Goal: Transaction & Acquisition: Subscribe to service/newsletter

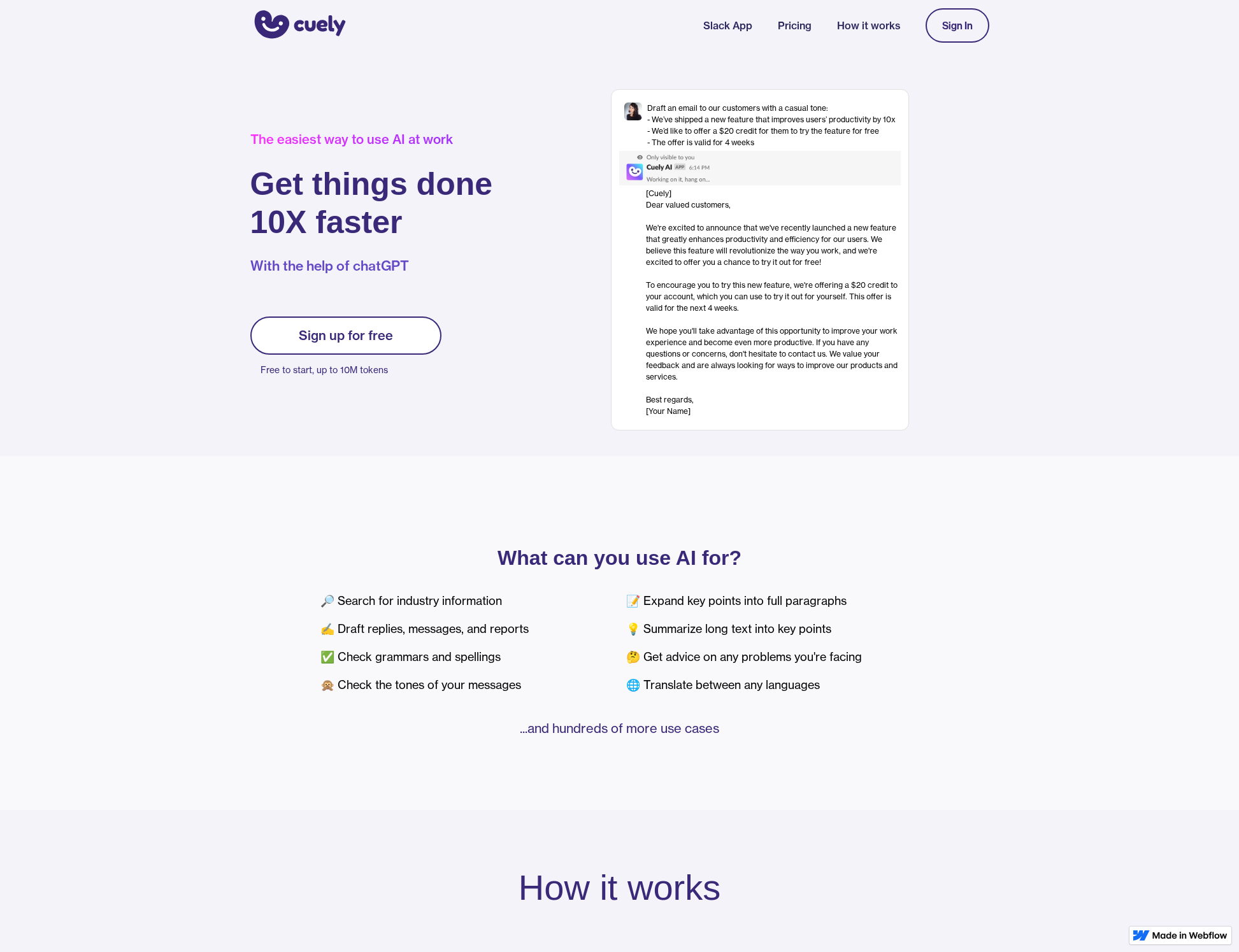
click at [793, 24] on link "Pricing" at bounding box center [795, 25] width 34 height 15
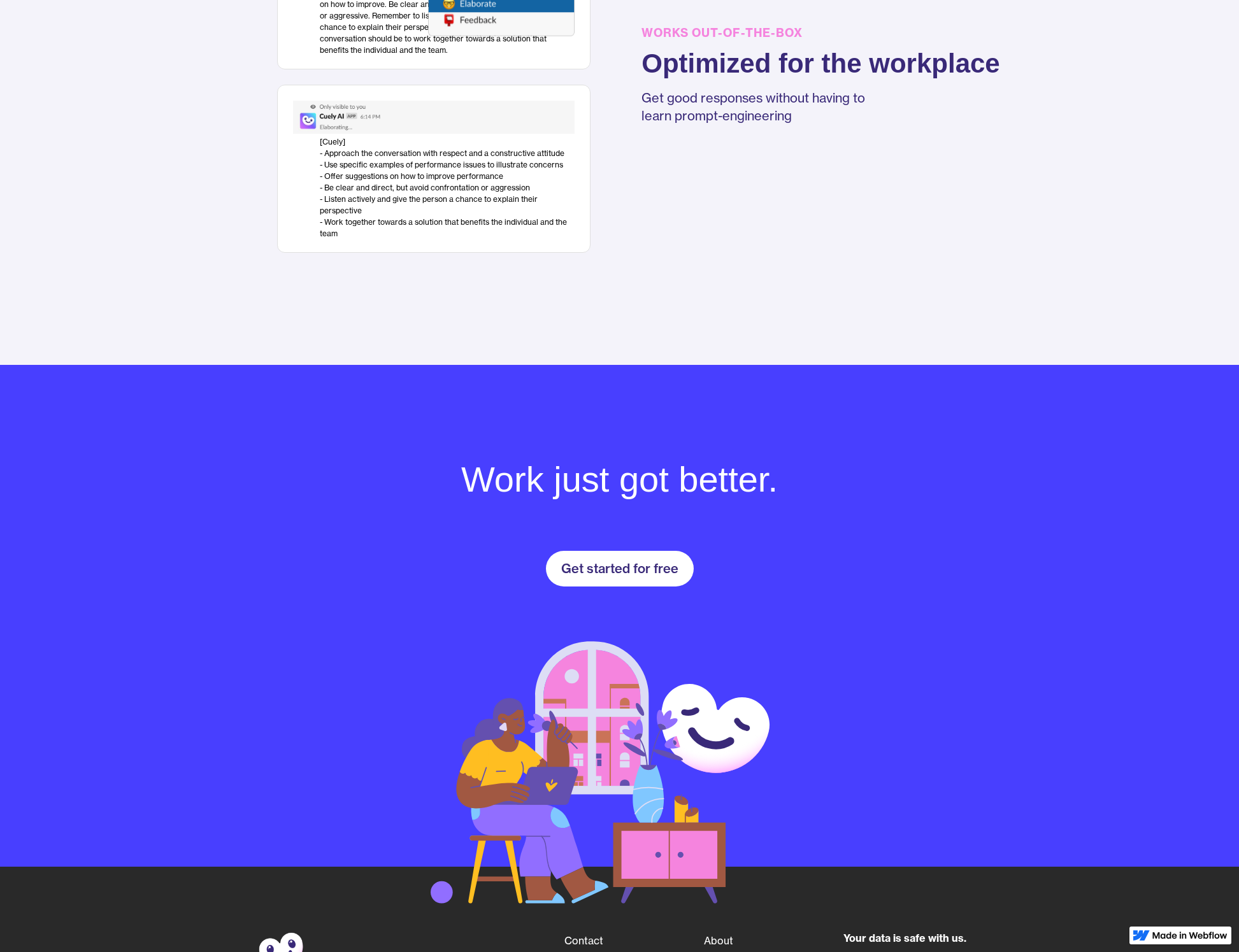
scroll to position [1541, 0]
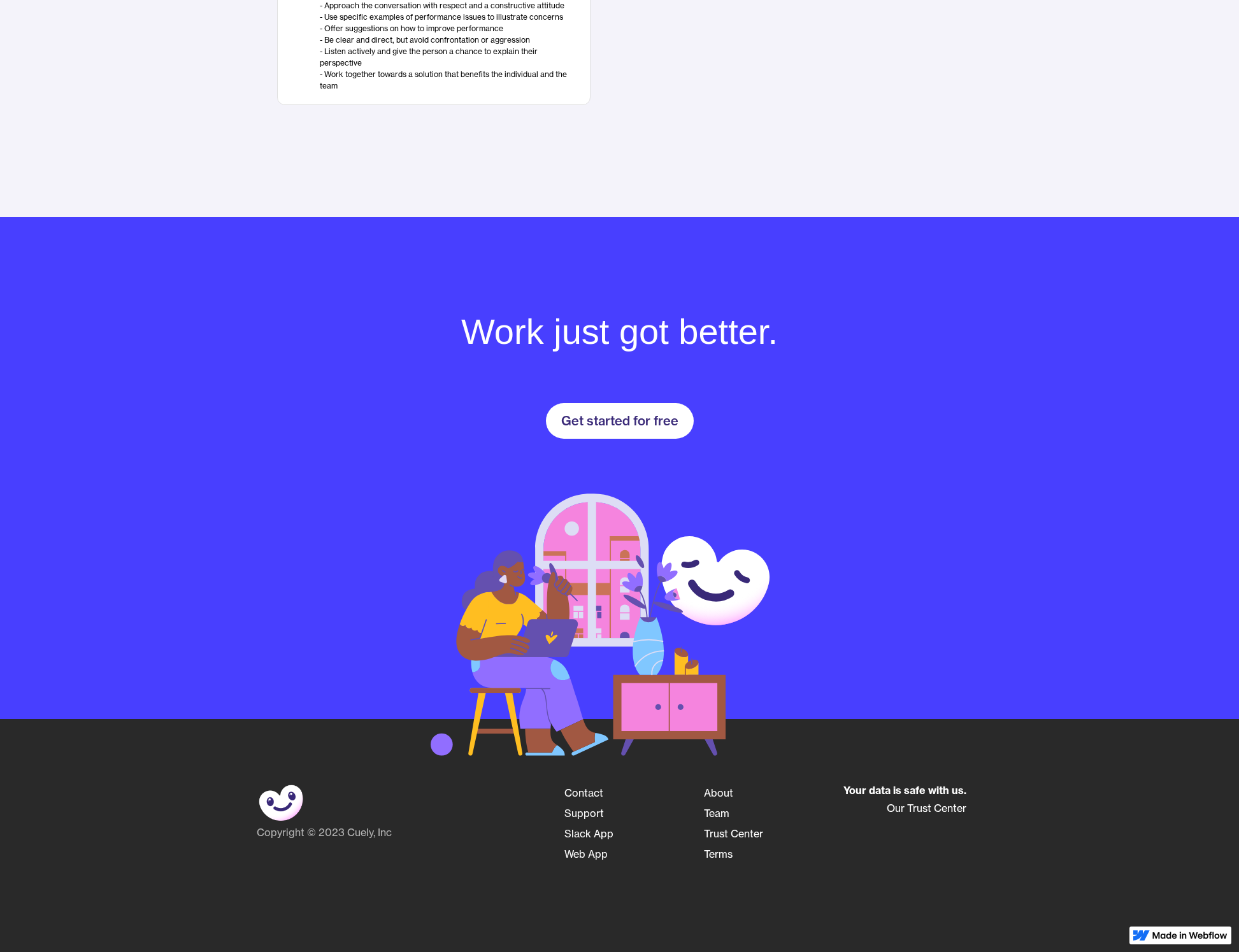
click at [721, 813] on link "Team" at bounding box center [717, 813] width 25 height 21
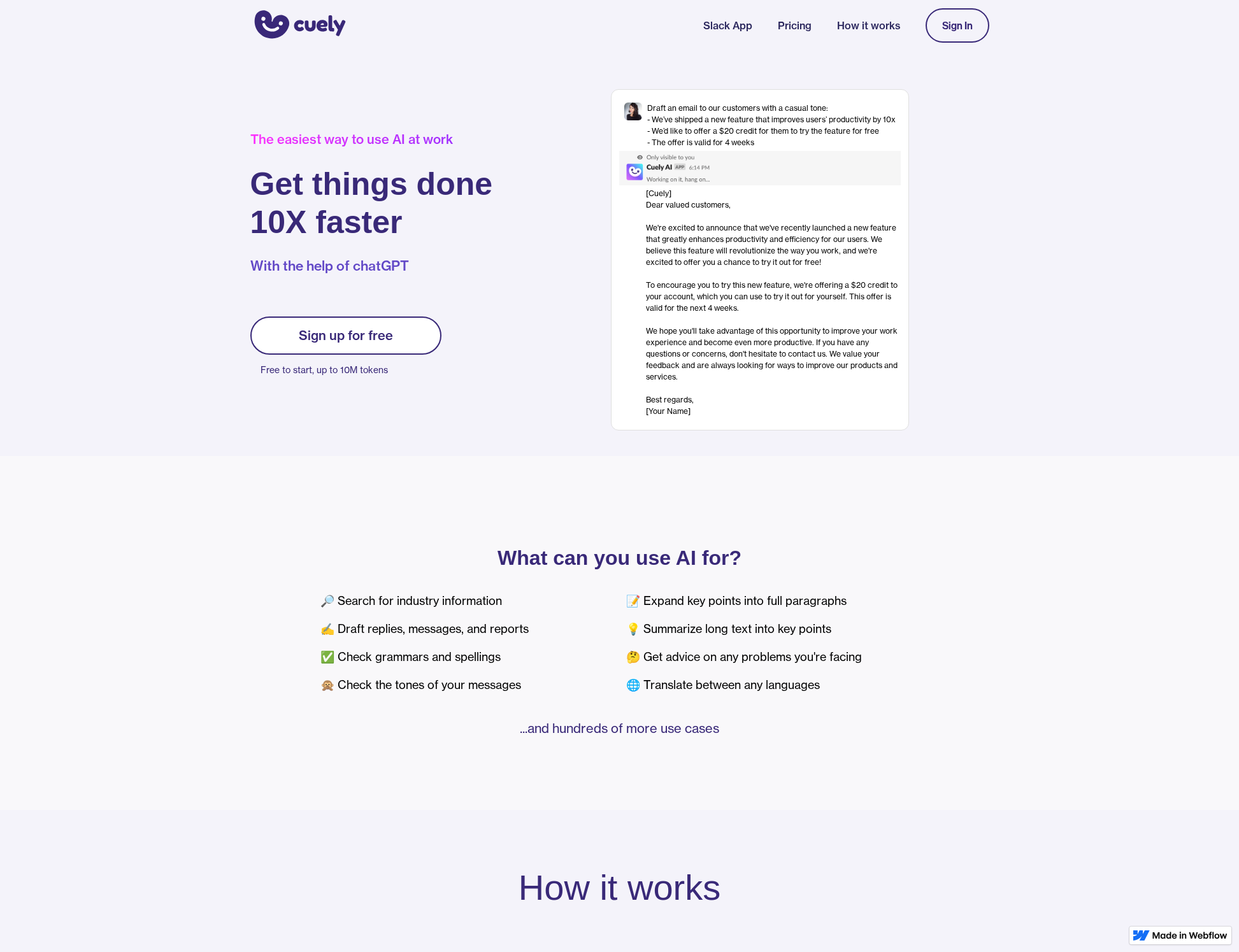
click at [799, 25] on link "Pricing" at bounding box center [795, 25] width 34 height 15
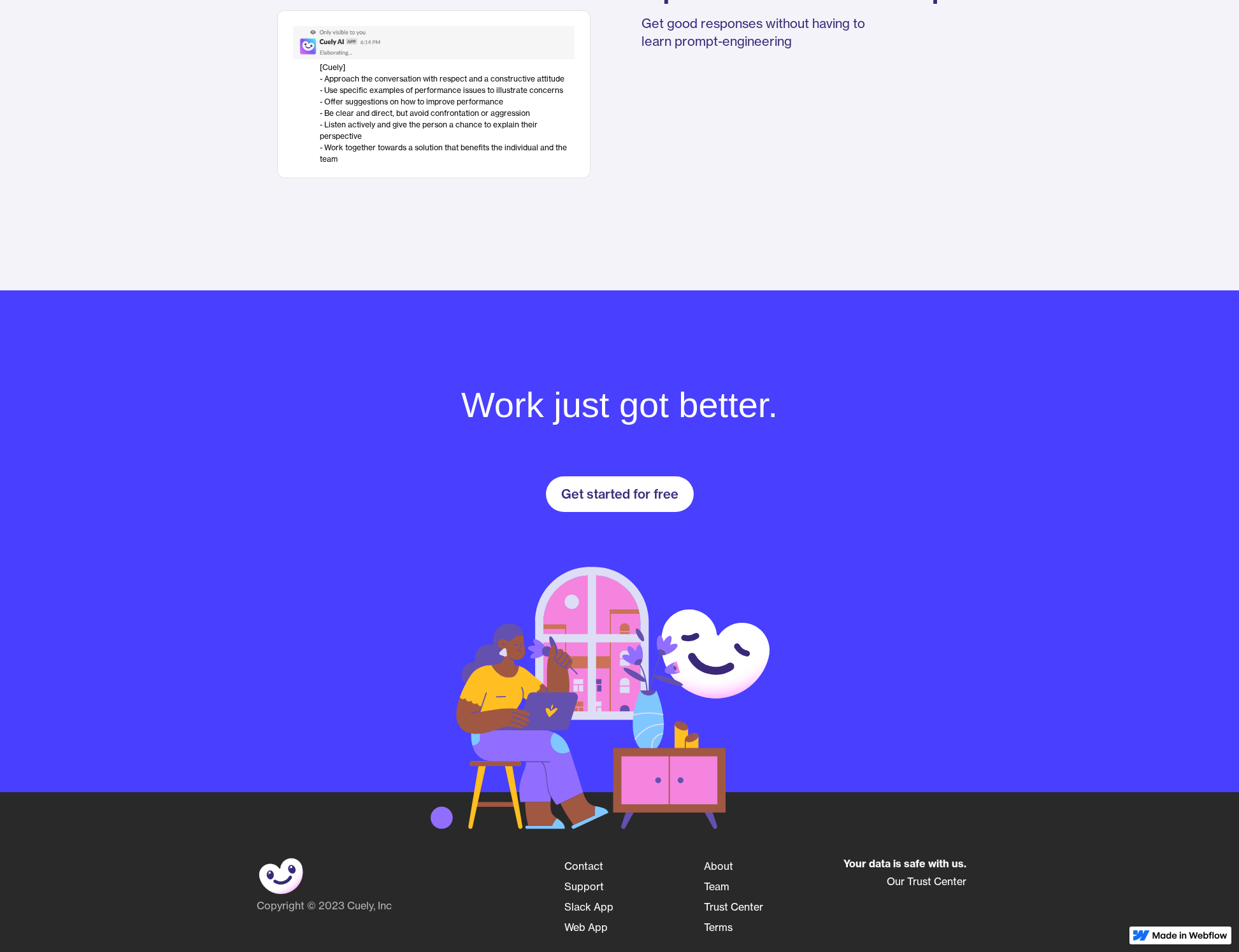
scroll to position [1541, 0]
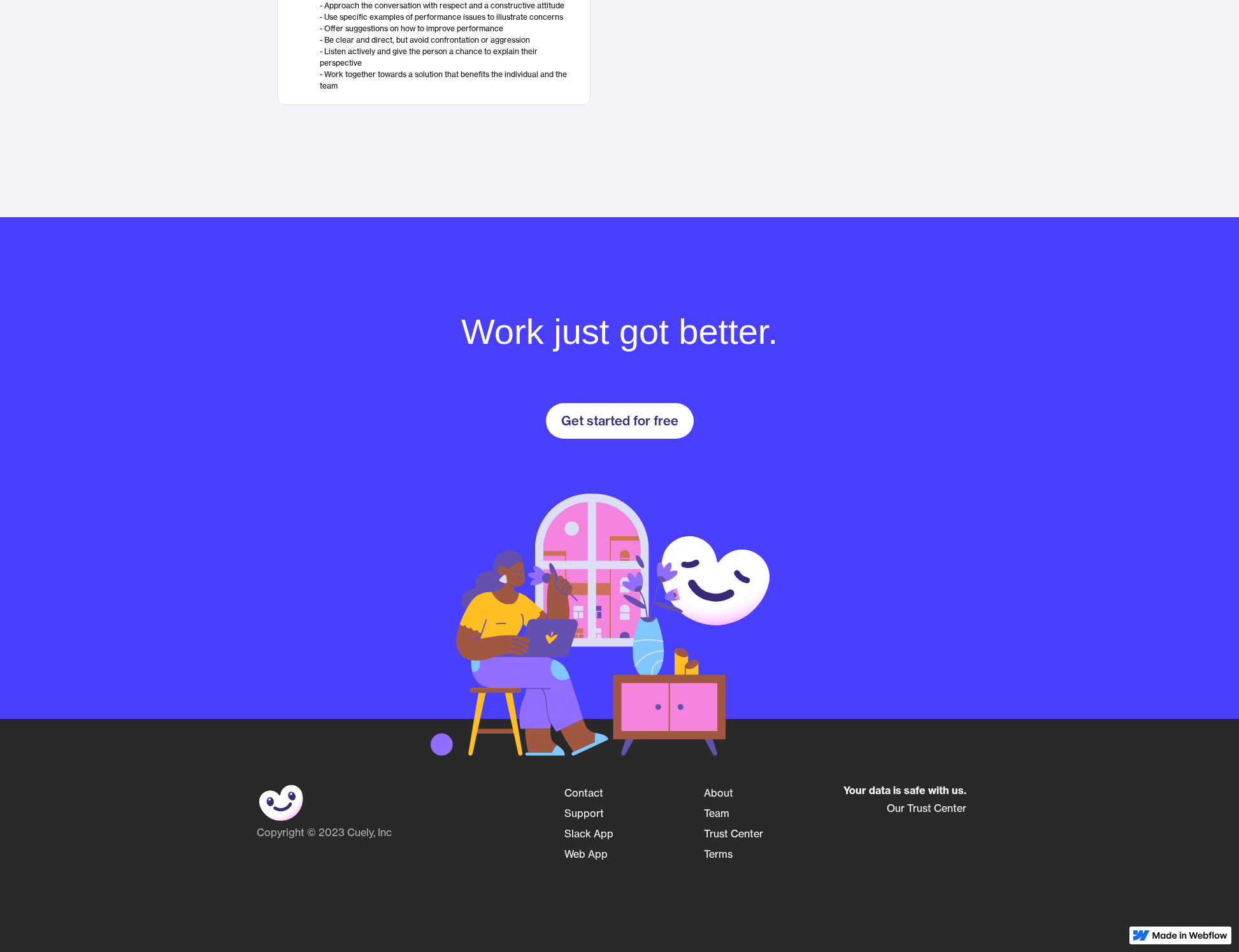
click at [577, 790] on link "Contact" at bounding box center [584, 792] width 39 height 21
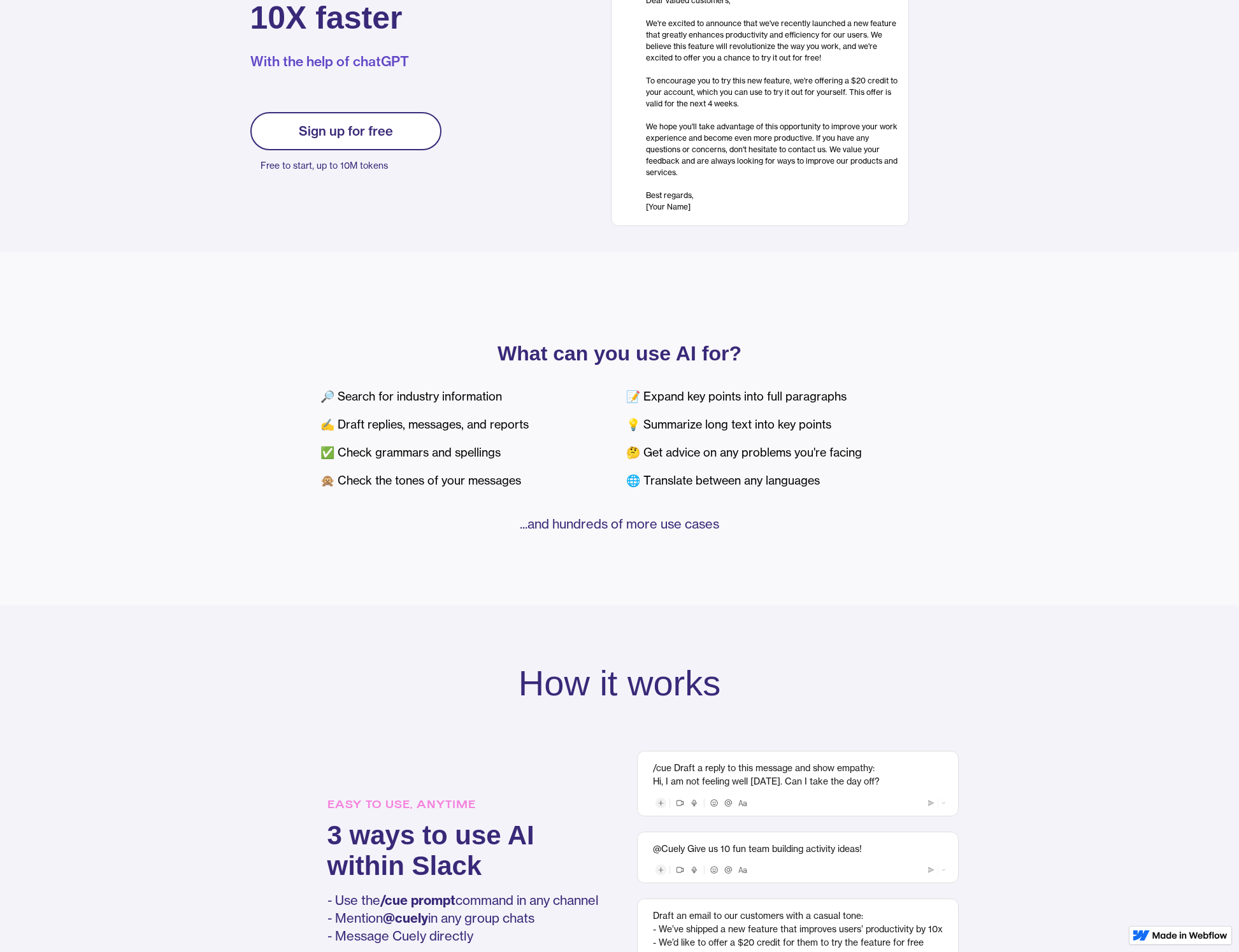
scroll to position [0, 0]
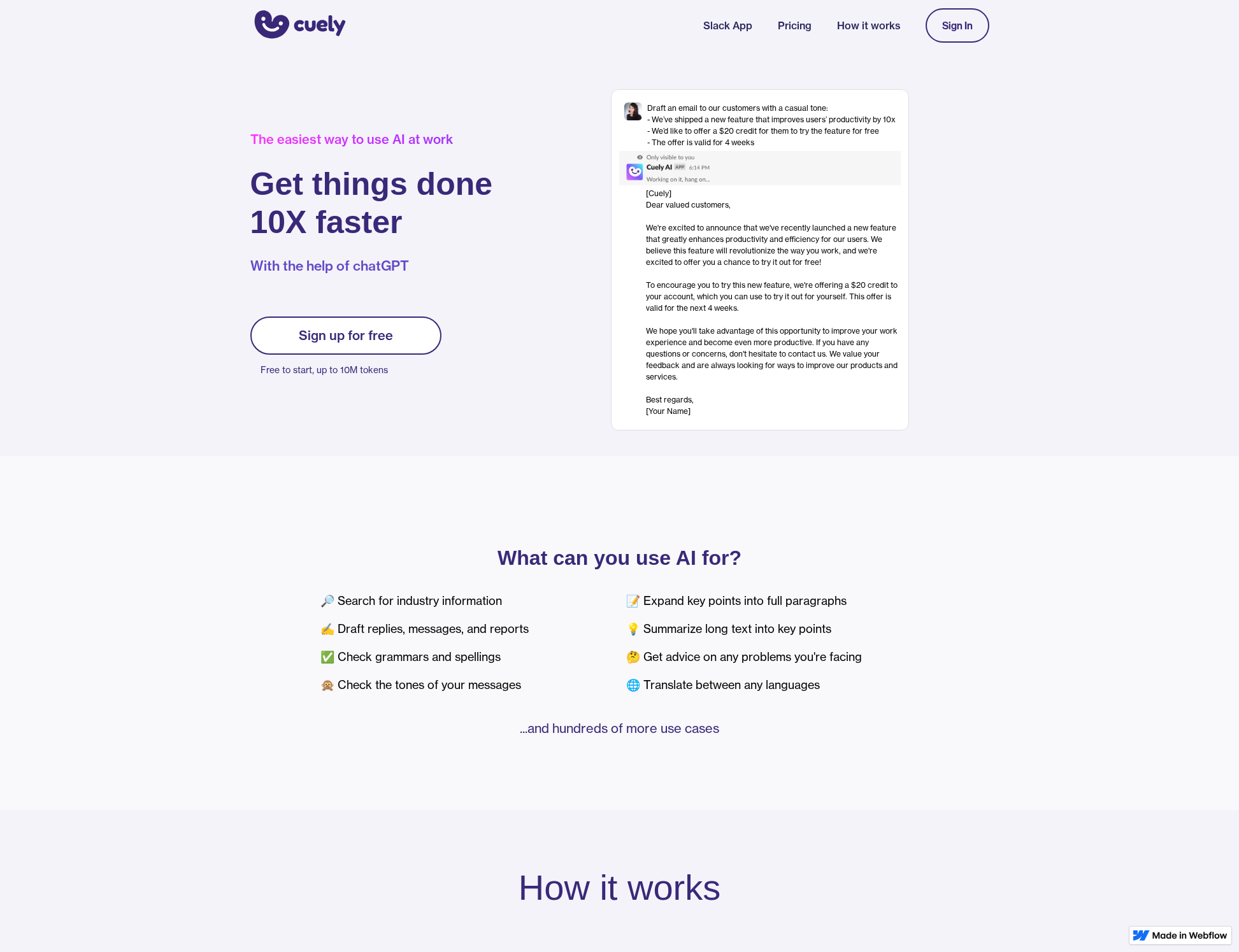
click at [950, 21] on div "Sign In" at bounding box center [958, 25] width 31 height 11
click at [296, 333] on link "Sign up for free" at bounding box center [346, 335] width 191 height 38
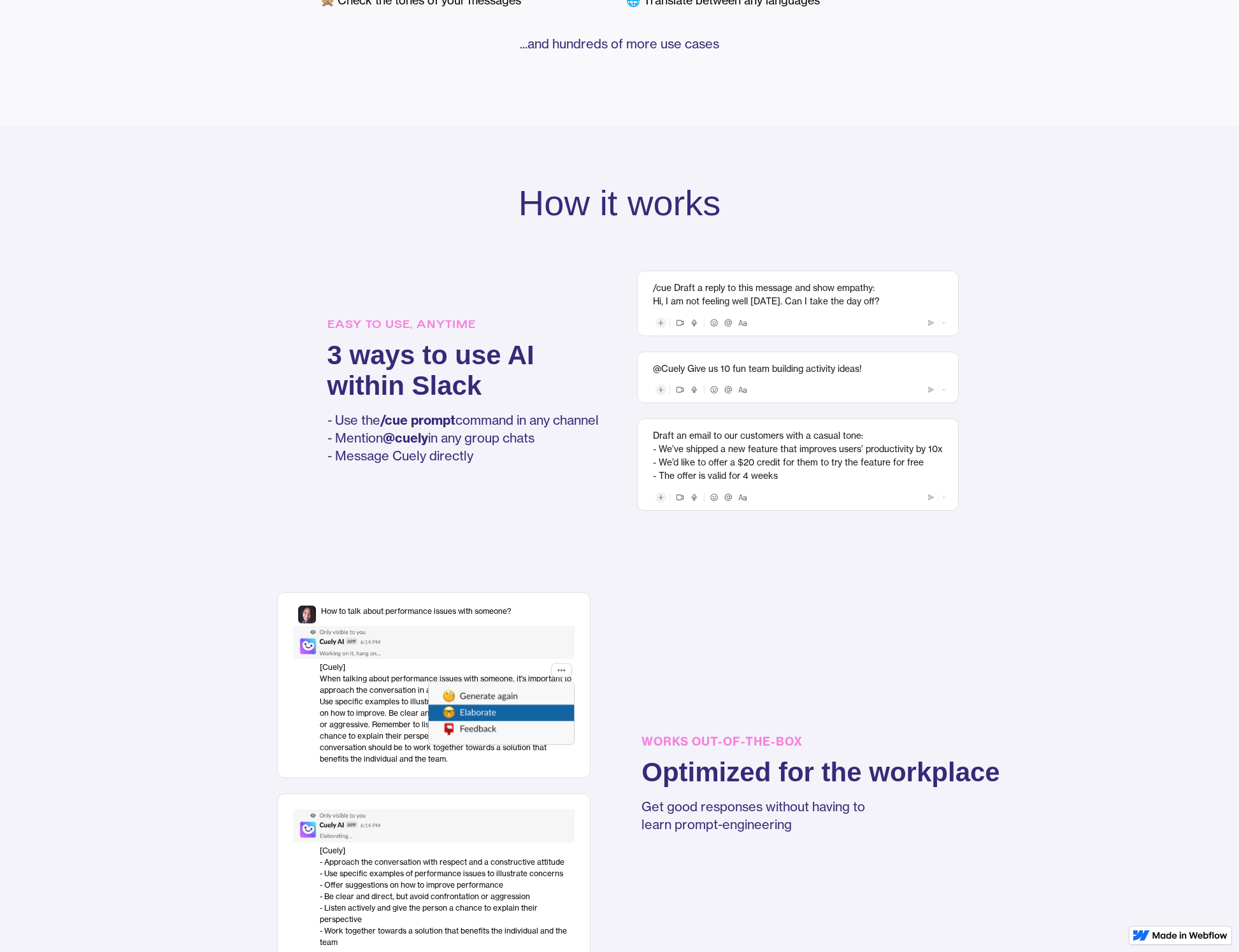
scroll to position [748, 0]
